Goal: Transaction & Acquisition: Purchase product/service

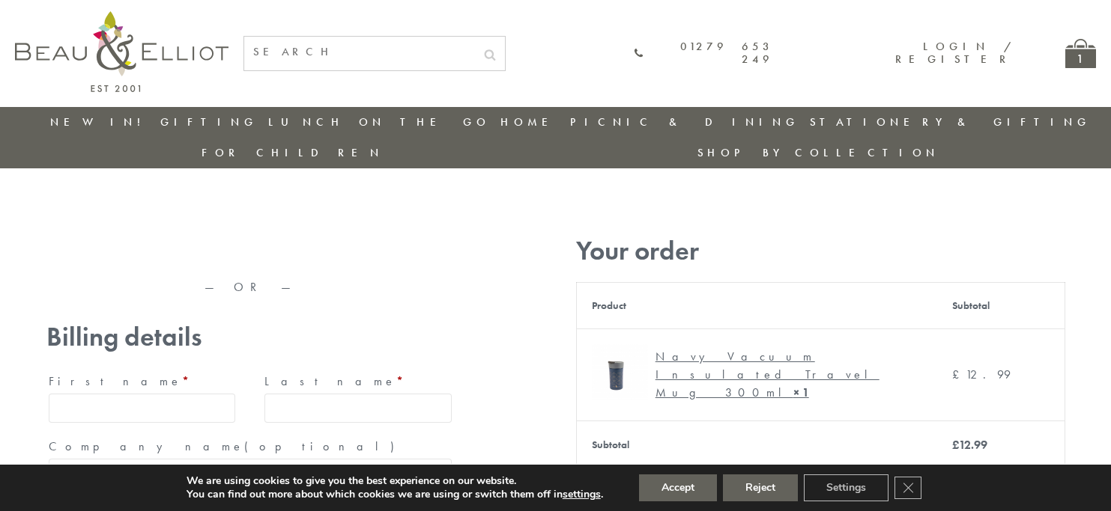
type input "maria33@yahoo.com"
type input "Maria"
type input "Williams"
type input "23, Scottsdale, Happytown"
type input "London"
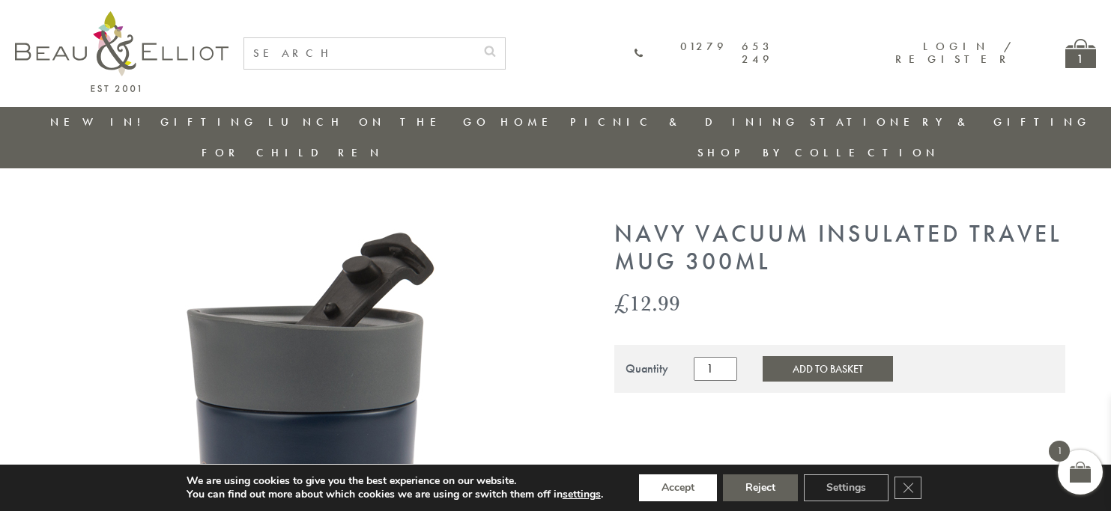
click at [678, 488] on button "Accept" at bounding box center [678, 488] width 78 height 27
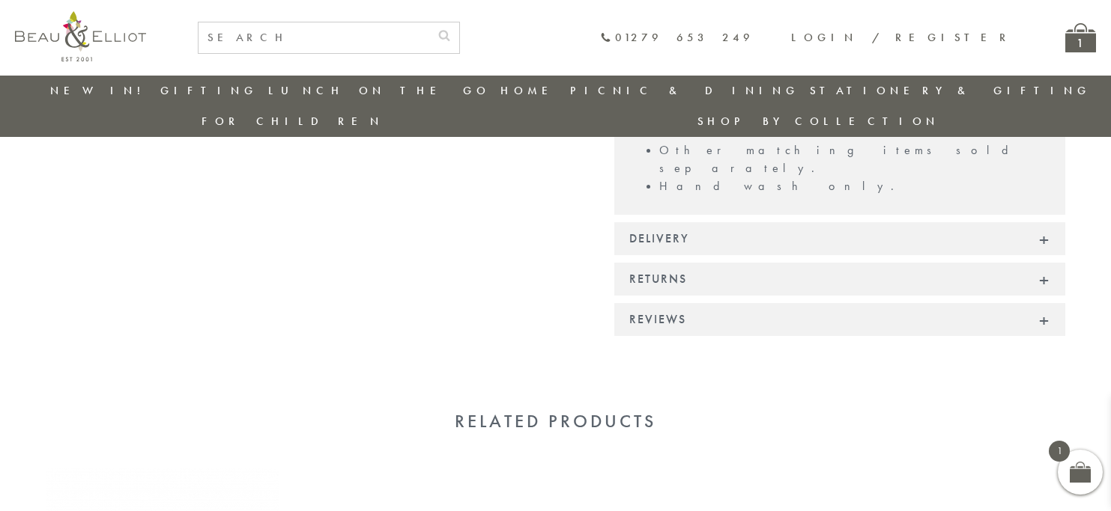
scroll to position [1242, 0]
